Goal: Task Accomplishment & Management: Use online tool/utility

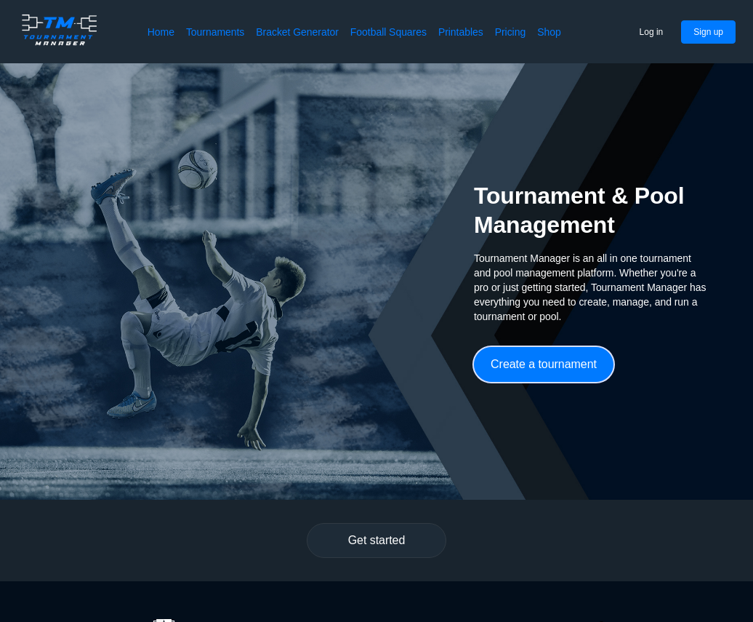
click at [534, 372] on button "Create a tournament" at bounding box center [544, 364] width 140 height 35
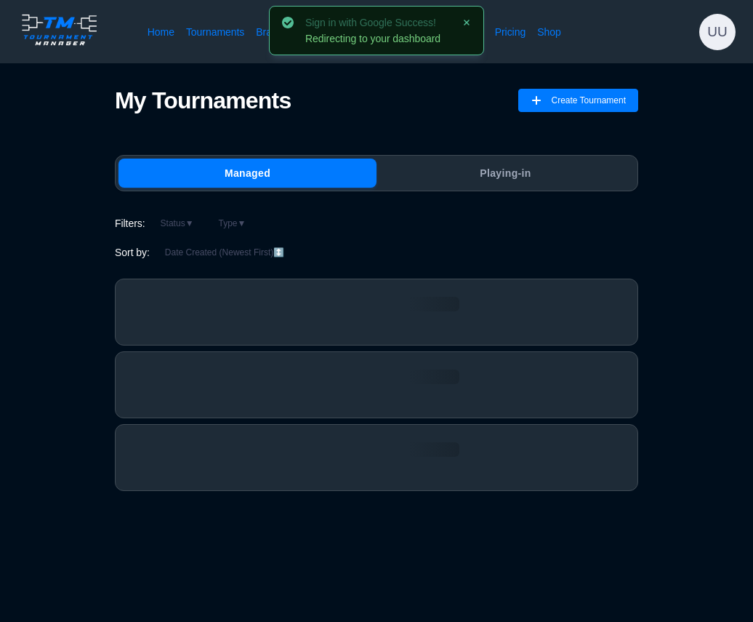
click at [316, 249] on div "Sort by: Date Created (Newest First) ↕️" at bounding box center [377, 252] width 524 height 17
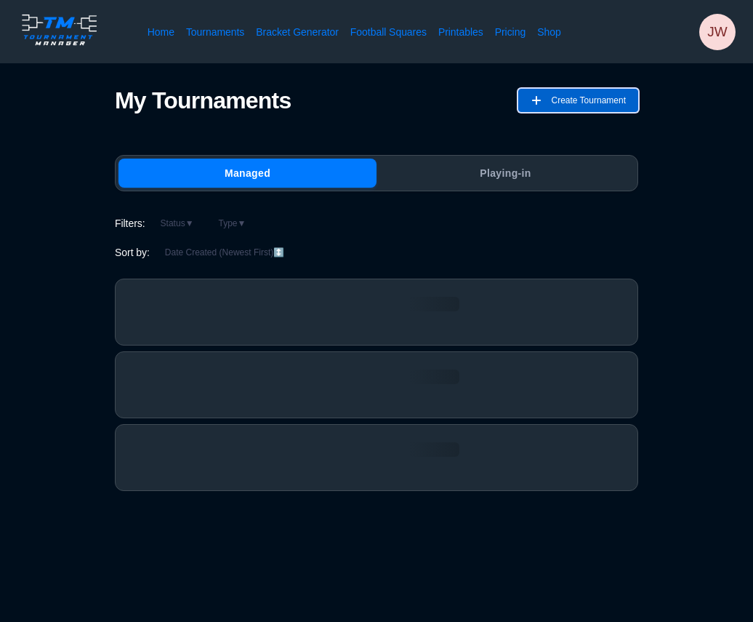
click at [551, 100] on span "Create Tournament" at bounding box center [588, 100] width 75 height 23
